Goal: Find specific page/section: Find specific page/section

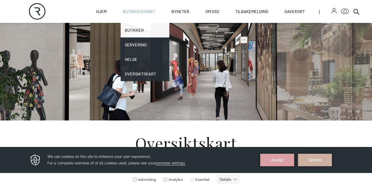
click at [143, 29] on link "Butikker" at bounding box center [145, 30] width 49 height 15
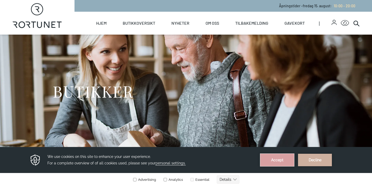
click at [266, 162] on button "Accept" at bounding box center [277, 160] width 34 height 13
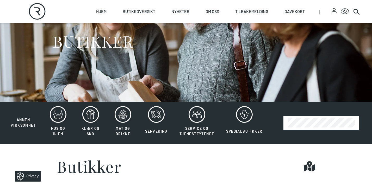
scroll to position [52, 0]
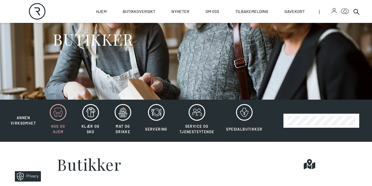
click at [53, 118] on icon at bounding box center [58, 112] width 17 height 17
click at [59, 109] on icon at bounding box center [58, 112] width 17 height 17
drag, startPoint x: 53, startPoint y: 114, endPoint x: 56, endPoint y: 125, distance: 11.3
click at [53, 114] on icon at bounding box center [58, 112] width 17 height 17
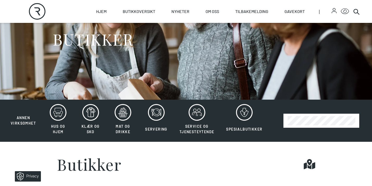
click at [98, 176] on section "Butikker Find it!" at bounding box center [186, 164] width 372 height 45
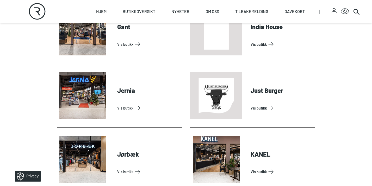
scroll to position [511, 0]
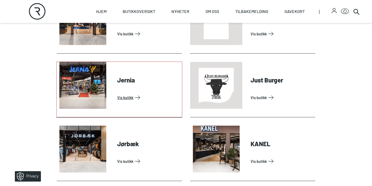
click at [137, 102] on link "Vis butikk" at bounding box center [148, 98] width 63 height 8
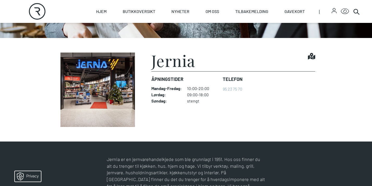
scroll to position [115, 0]
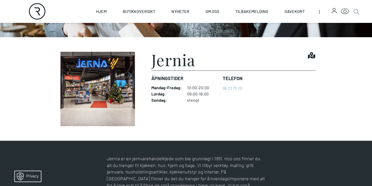
click at [355, 10] on icon at bounding box center [356, 11] width 6 height 6
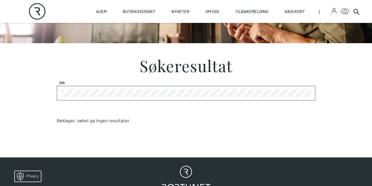
scroll to position [109, 0]
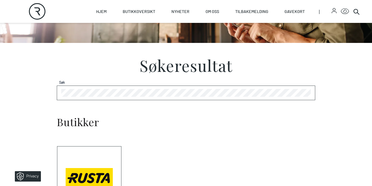
click at [221, 135] on h2 "Butikker" at bounding box center [186, 126] width 259 height 19
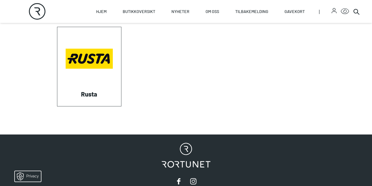
scroll to position [234, 0]
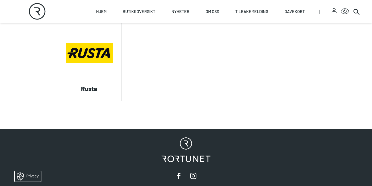
click at [57, 101] on link "Visit: Rusta" at bounding box center [57, 101] width 0 height 0
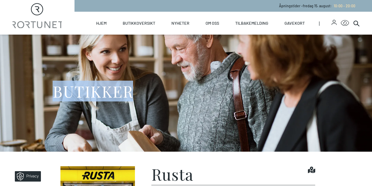
click at [108, 66] on div "BUTIKKER" at bounding box center [186, 93] width 267 height 117
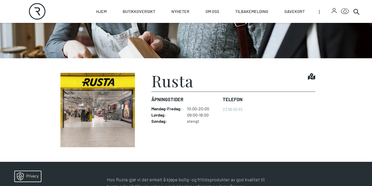
scroll to position [94, 0]
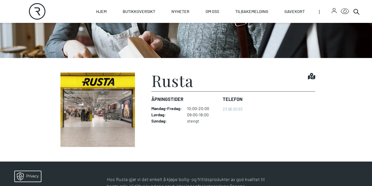
drag, startPoint x: 85, startPoint y: 109, endPoint x: 143, endPoint y: 96, distance: 58.6
click at [310, 78] on icon at bounding box center [311, 76] width 7 height 7
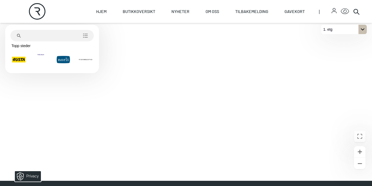
scroll to position [167, 0]
